Goal: Book appointment/travel/reservation

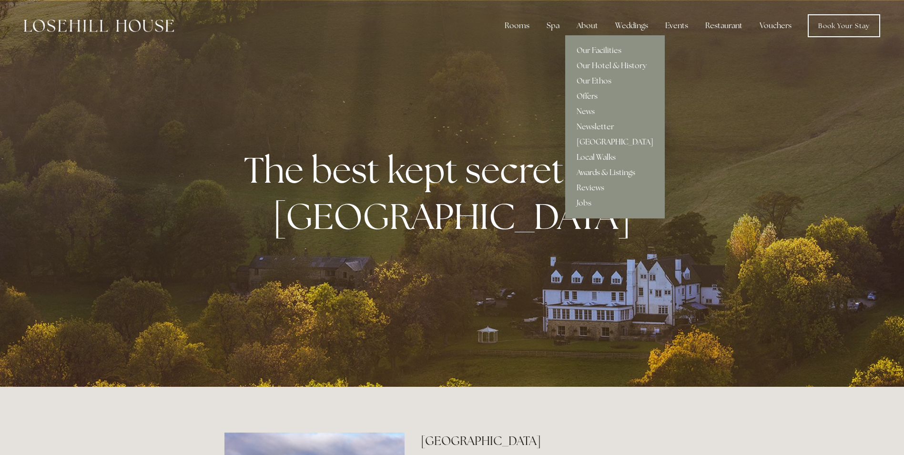
click at [590, 94] on link "Offers" at bounding box center [615, 96] width 100 height 15
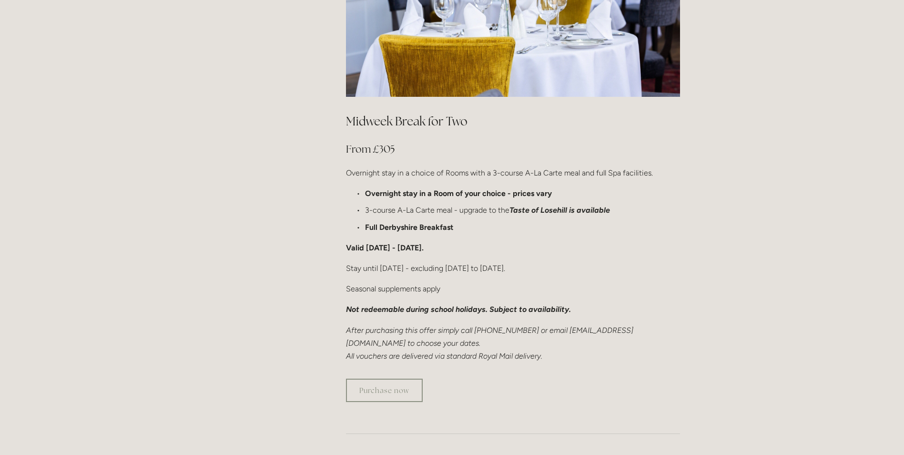
scroll to position [524, 0]
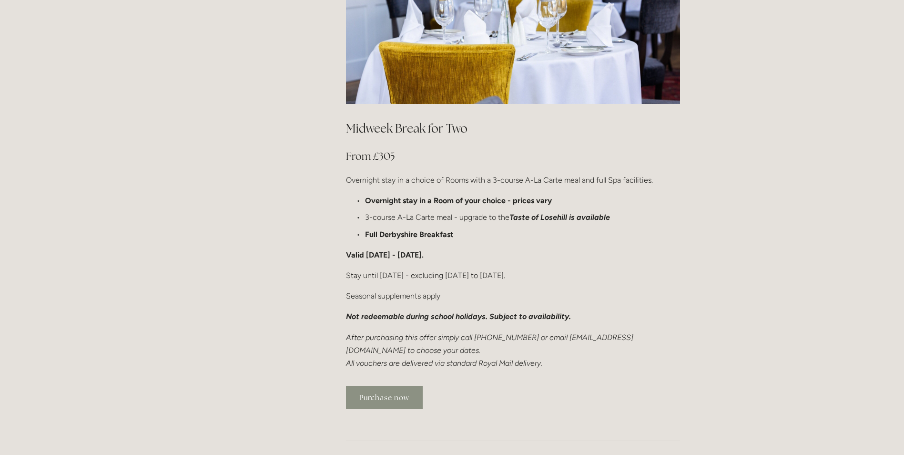
click at [403, 386] on link "Purchase now" at bounding box center [384, 397] width 77 height 23
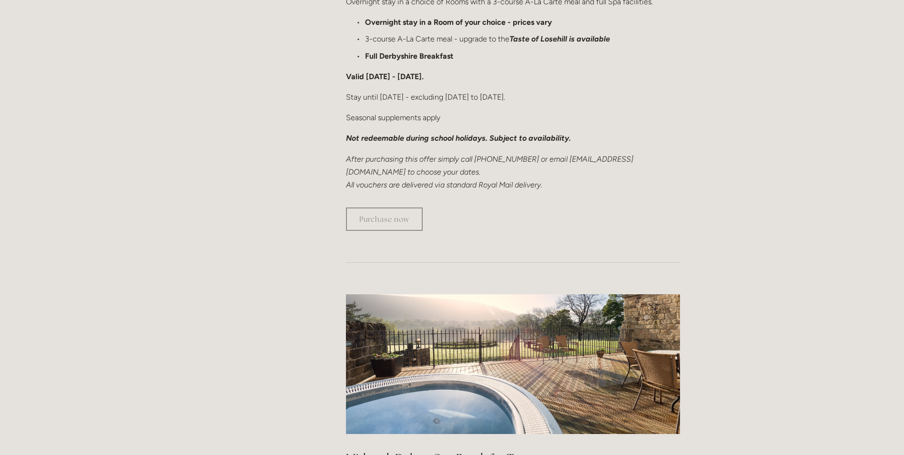
scroll to position [715, 0]
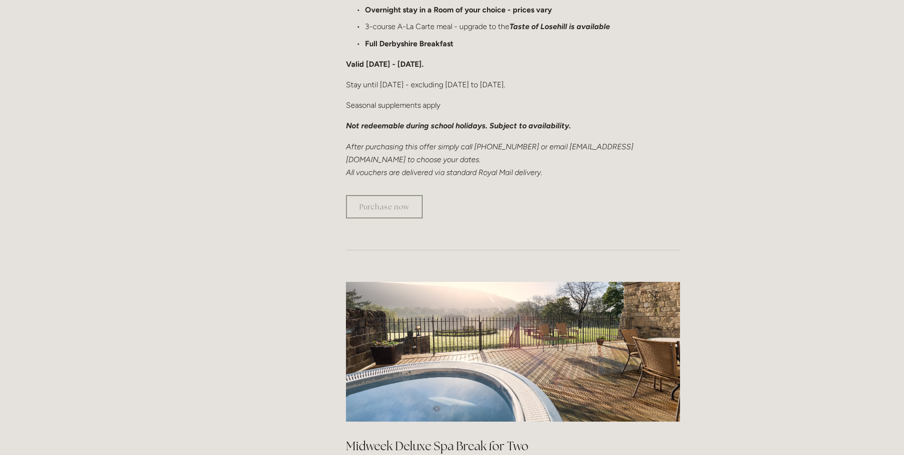
click at [677, 78] on p "Stay until 10 April 2025 - excluding 23 December to 2 January 2025." at bounding box center [513, 84] width 334 height 13
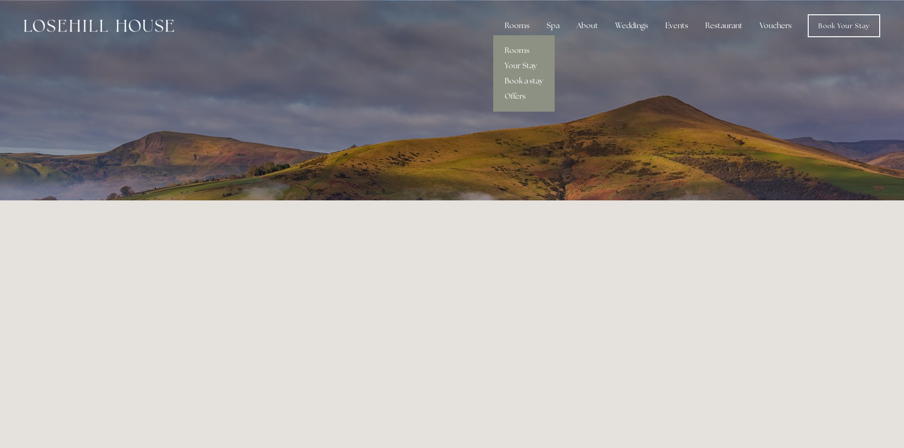
click at [522, 79] on link "Book a stay" at bounding box center [523, 80] width 61 height 15
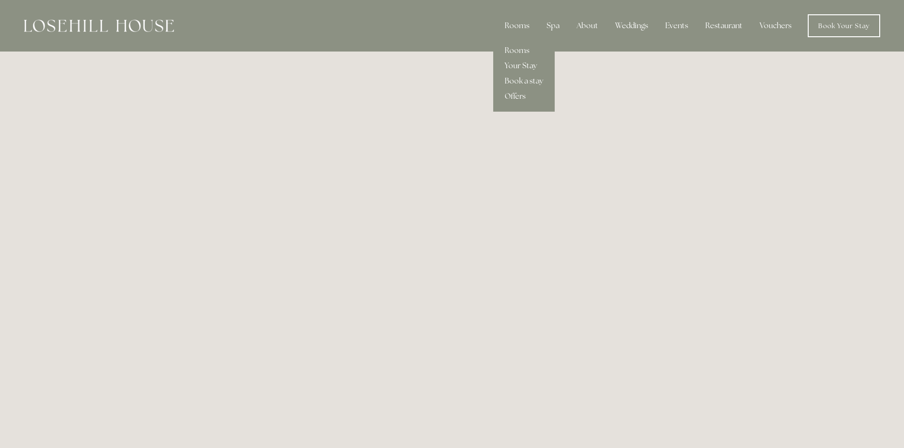
click at [522, 95] on link "Offers" at bounding box center [523, 96] width 61 height 15
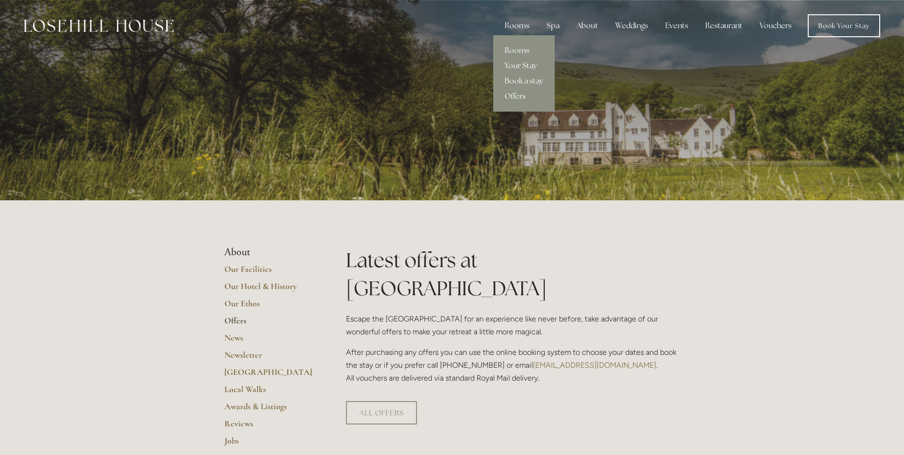
click at [519, 81] on link "Book a stay" at bounding box center [523, 80] width 61 height 15
